Goal: Communication & Community: Ask a question

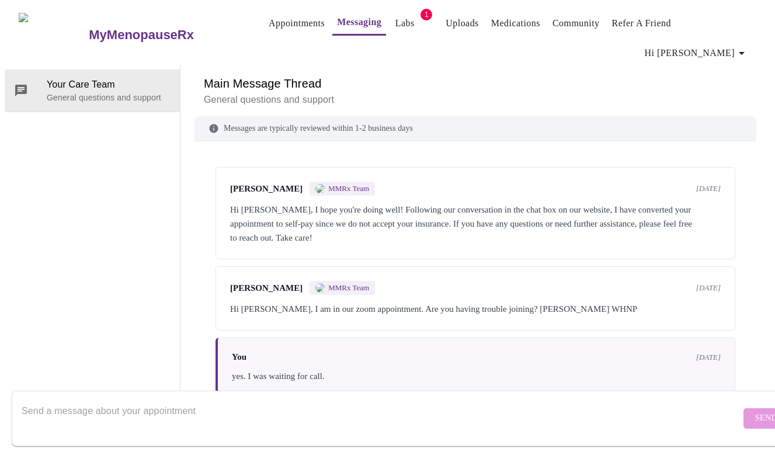
scroll to position [3666, 0]
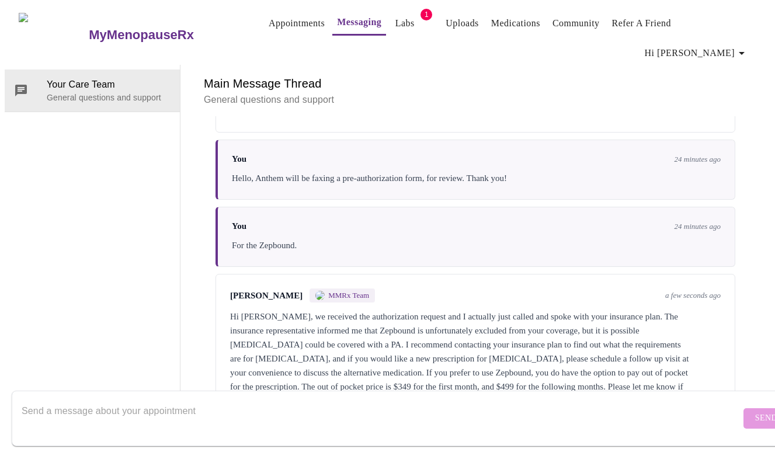
click at [480, 396] on div at bounding box center [381, 418] width 719 height 45
click at [184, 399] on textarea "Thank you for your response. I think its not meant to be." at bounding box center [381, 417] width 719 height 37
click at [268, 403] on textarea "Thank you for your response. I think it's not meant to be." at bounding box center [381, 417] width 719 height 37
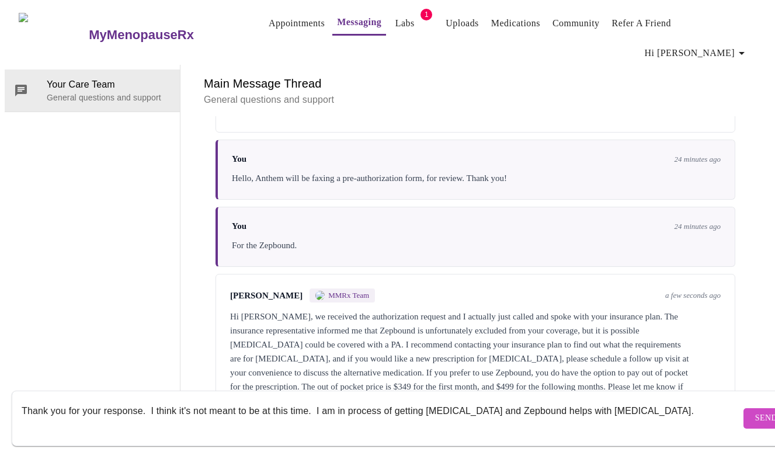
click at [467, 399] on textarea "Thank you for your response. I think it's not meant to be at this time. I am in…" at bounding box center [381, 417] width 719 height 37
click at [609, 402] on textarea "Thank you for your response. I think it's not meant to be at this time. I am in…" at bounding box center [381, 417] width 719 height 37
drag, startPoint x: 311, startPoint y: 400, endPoint x: 148, endPoint y: 396, distance: 162.9
click at [148, 399] on textarea "Thank you for your response. I think it's not meant to be at this time. I am in…" at bounding box center [381, 417] width 719 height 37
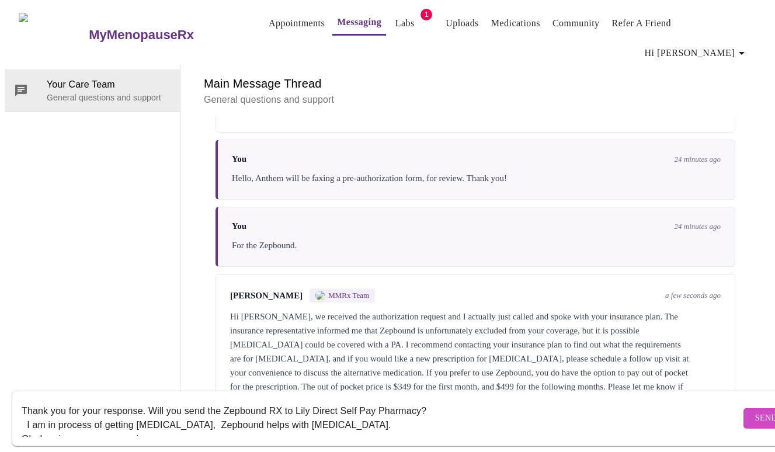
click at [165, 416] on textarea "Thank you for your response. Will you send the Zepbound RX to Lily Direct Self …" at bounding box center [381, 417] width 719 height 37
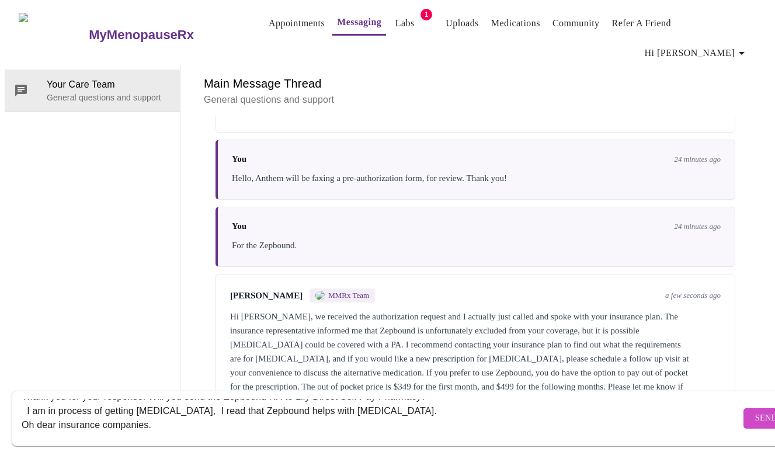
click at [22, 413] on textarea "Thank you for your response. Will you send the Zepbound RX to Lily Direct Self …" at bounding box center [381, 417] width 719 height 37
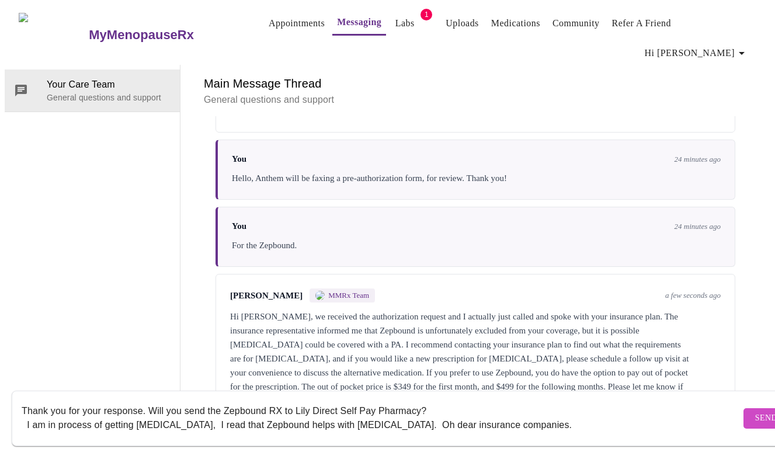
scroll to position [0, 0]
click at [490, 417] on textarea "Thank you for your response. Will you send the Zepbound RX to Lily Direct Self …" at bounding box center [381, 417] width 719 height 37
drag, startPoint x: 490, startPoint y: 417, endPoint x: 362, endPoint y: 414, distance: 128.4
click at [362, 414] on textarea "Thank you for your response. Will you send the Zepbound RX to Lily Direct Self …" at bounding box center [381, 417] width 719 height 37
type textarea "Thank you for your response. Will you send the Zepbound RX to Lily Direct Self …"
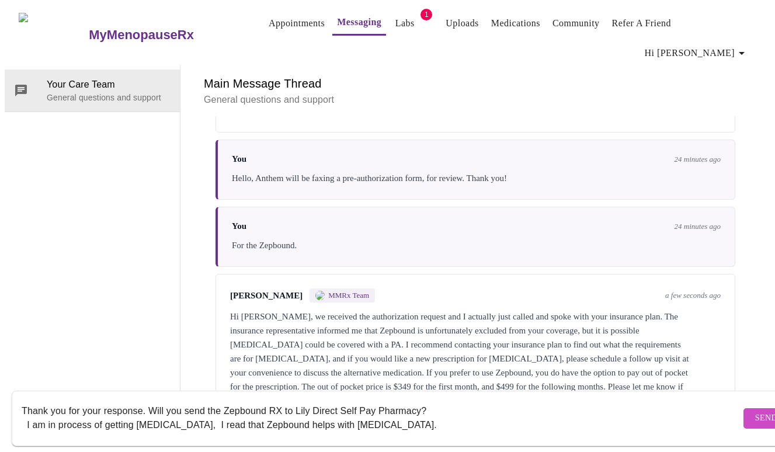
click at [755, 411] on span "Send" at bounding box center [766, 418] width 22 height 15
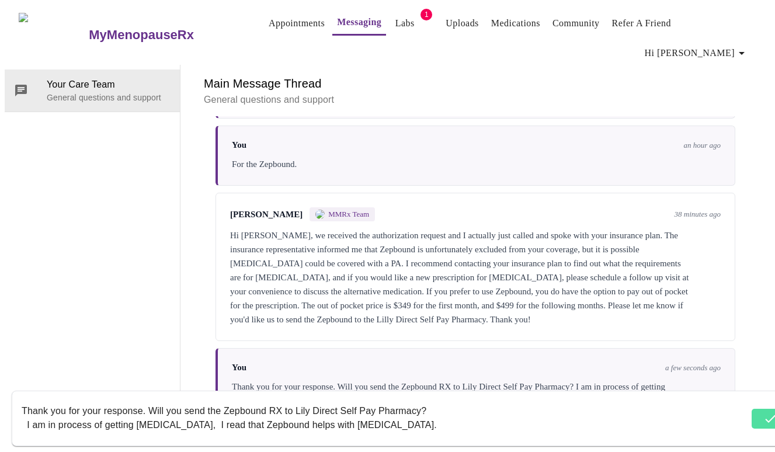
scroll to position [3751, 0]
